Goal: Task Accomplishment & Management: Use online tool/utility

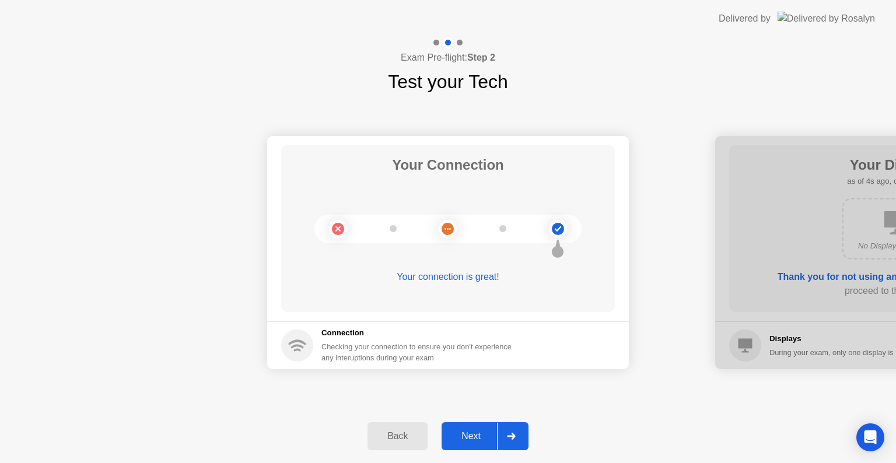
click at [475, 431] on div "Next" at bounding box center [471, 436] width 52 height 10
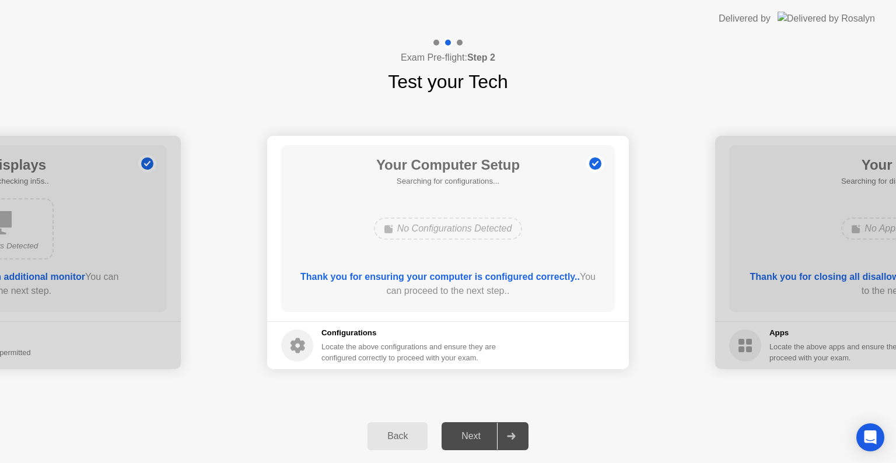
click at [475, 431] on div "Next" at bounding box center [471, 436] width 52 height 10
click at [475, 435] on div "Next" at bounding box center [471, 436] width 52 height 10
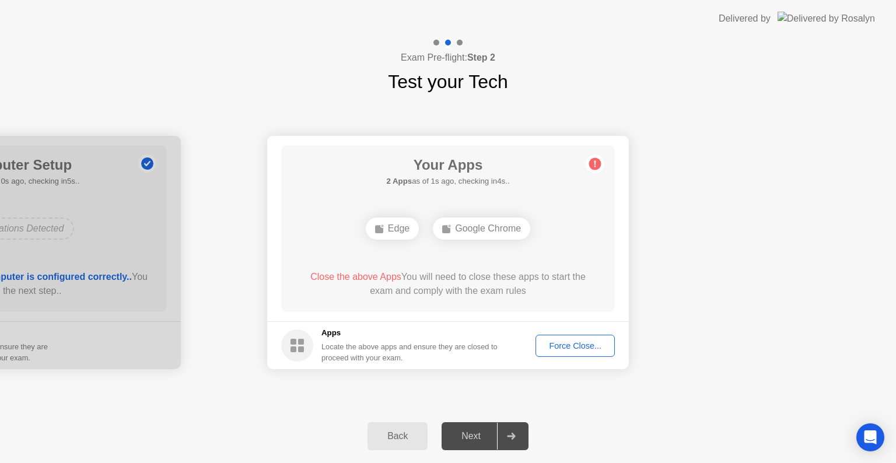
click at [552, 336] on button "Force Close..." at bounding box center [574, 346] width 79 height 22
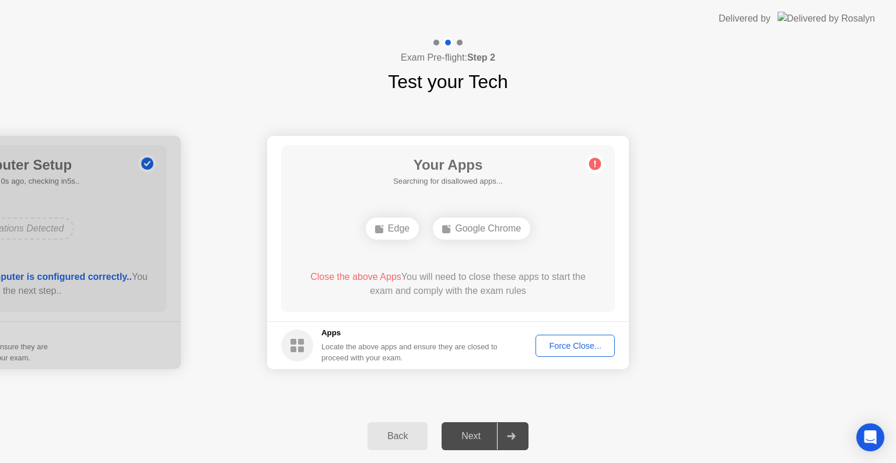
click at [598, 346] on div "Force Close..." at bounding box center [574, 345] width 71 height 9
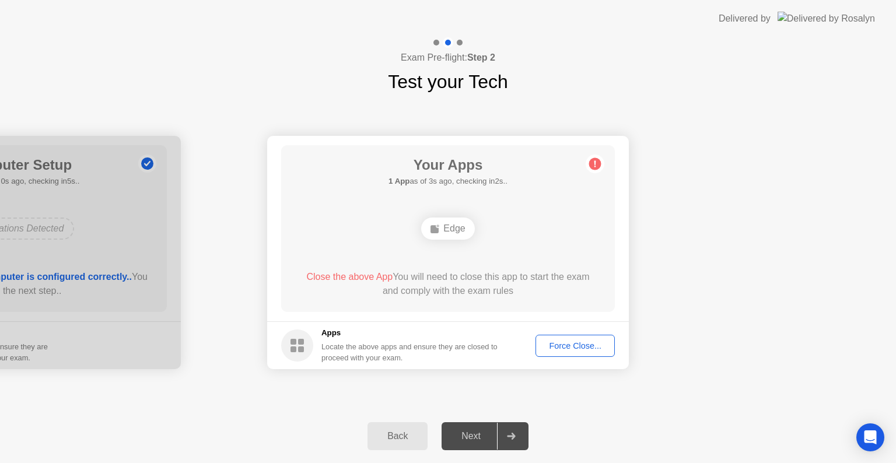
click at [553, 347] on div "Force Close..." at bounding box center [574, 345] width 71 height 9
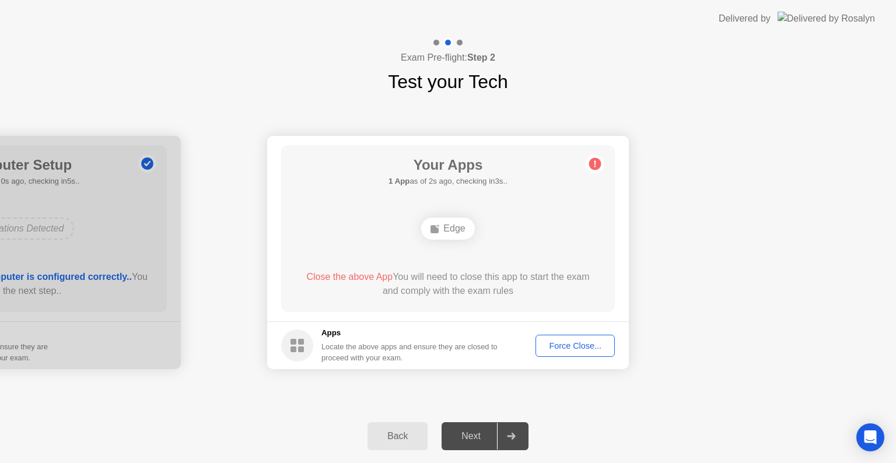
click at [575, 346] on div "Force Close..." at bounding box center [574, 345] width 71 height 9
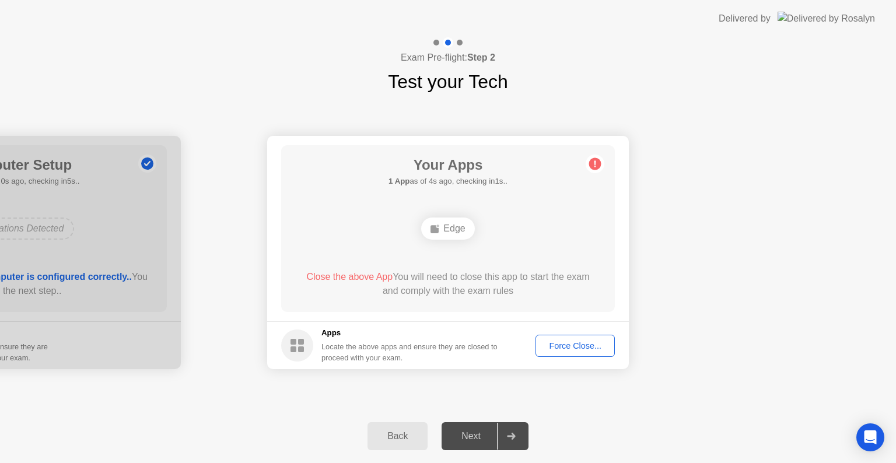
click at [559, 347] on div "Force Close..." at bounding box center [574, 345] width 71 height 9
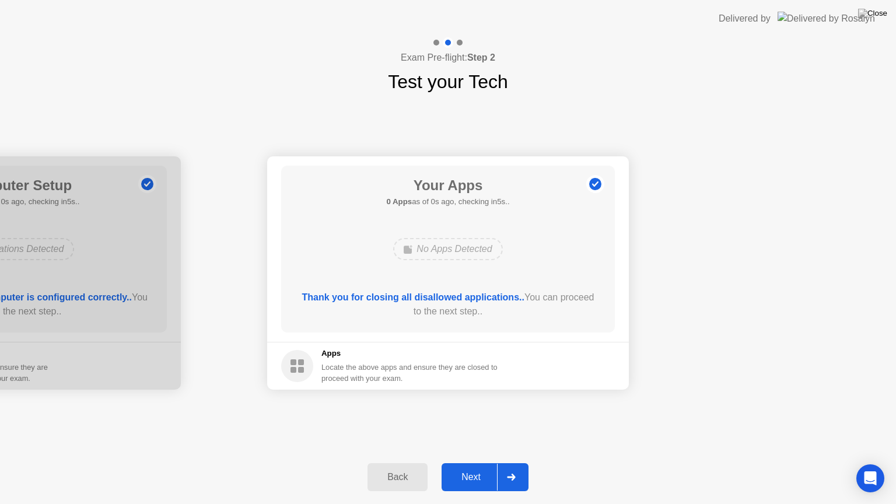
click at [467, 462] on div "Next" at bounding box center [471, 477] width 52 height 10
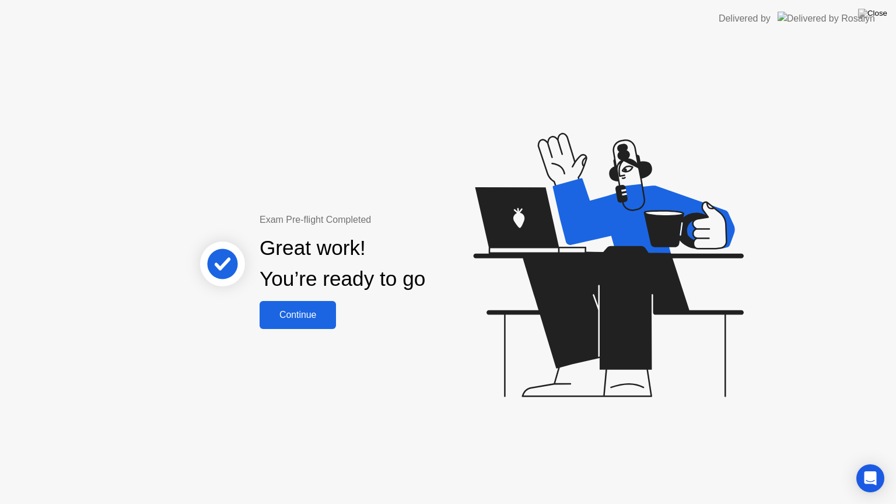
click at [324, 310] on div "Continue" at bounding box center [297, 315] width 69 height 10
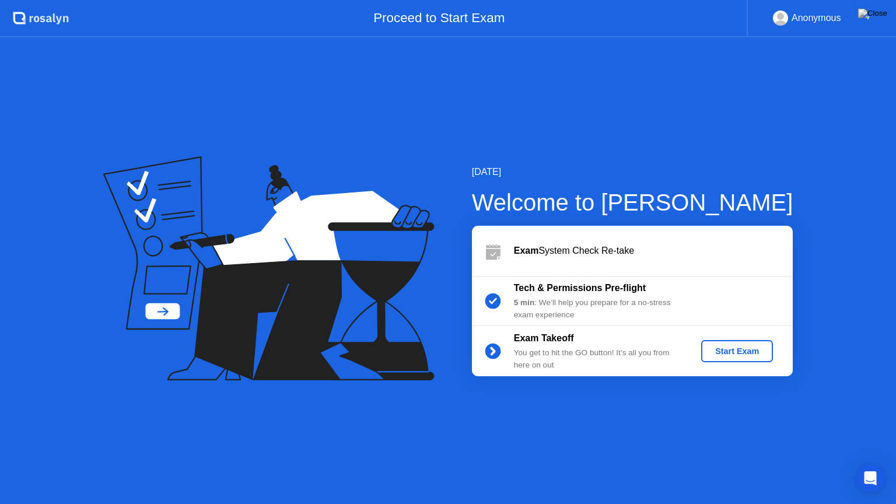
click at [738, 353] on div "Start Exam" at bounding box center [737, 350] width 62 height 9
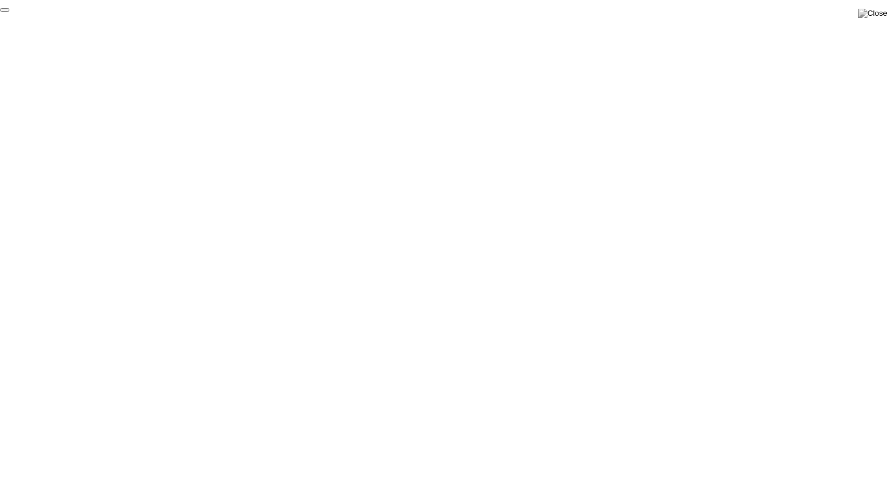
click div "End Proctoring Session"
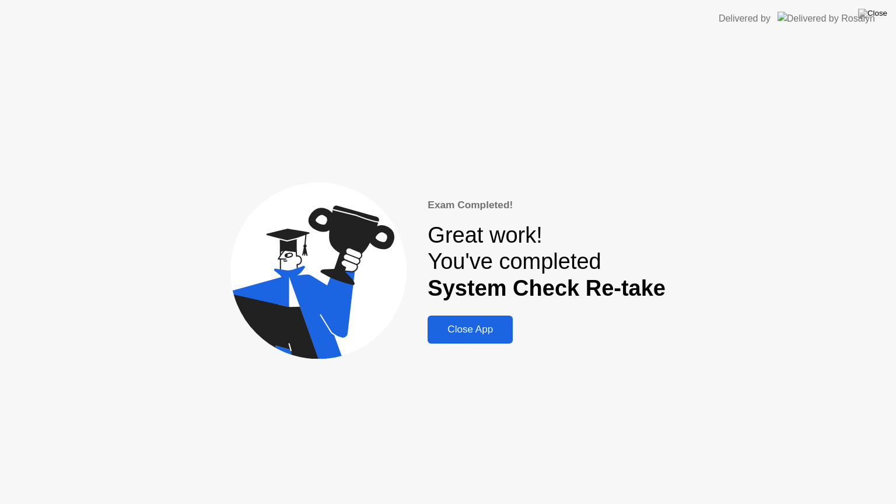
click at [496, 335] on div "Close App" at bounding box center [470, 330] width 78 height 12
